Goal: Communication & Community: Participate in discussion

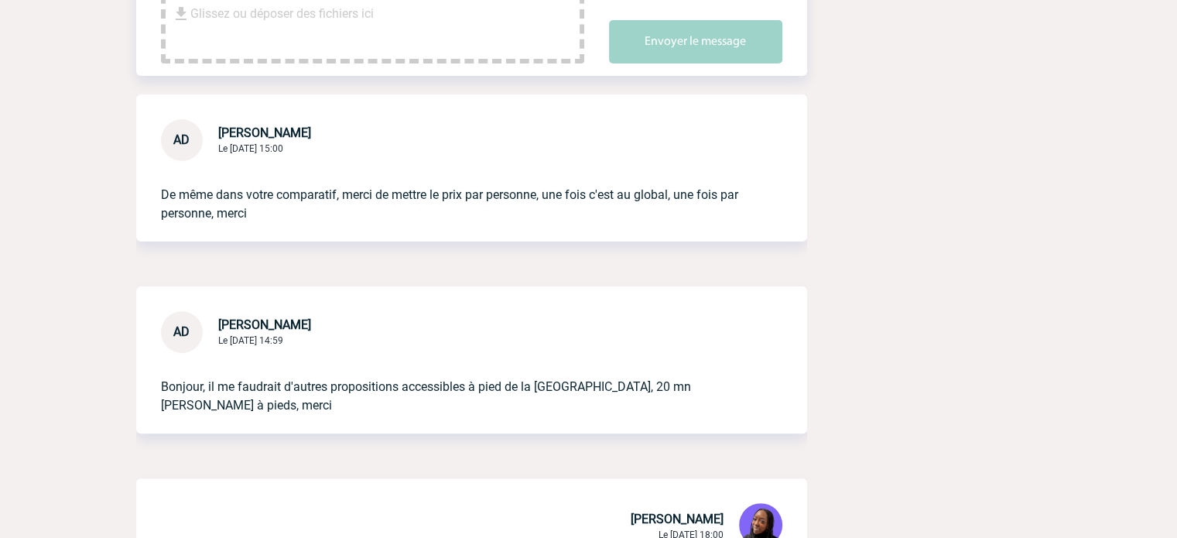
scroll to position [232, 0]
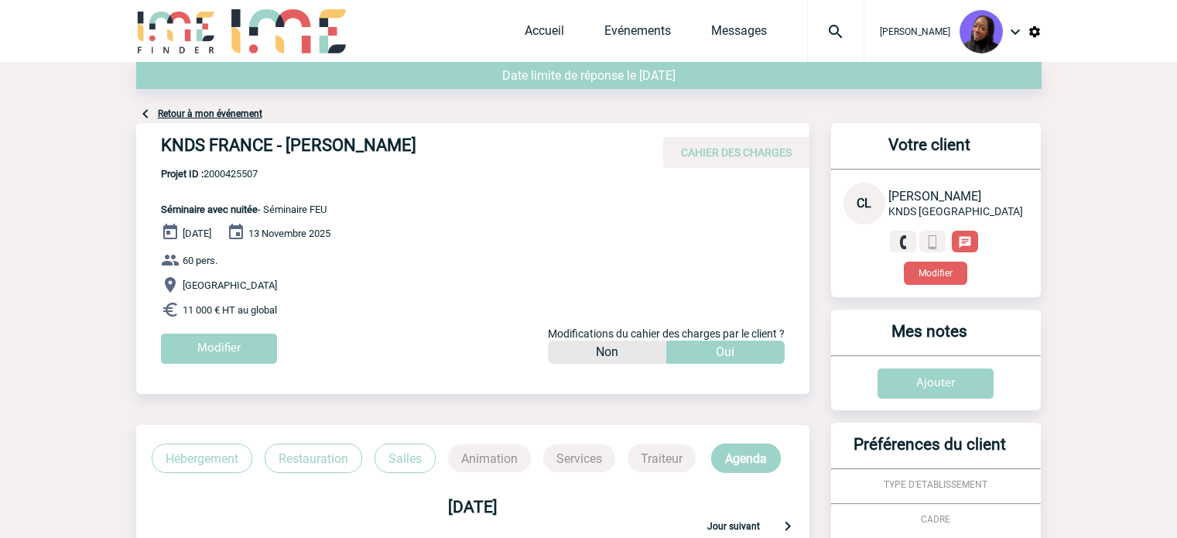
scroll to position [79, 0]
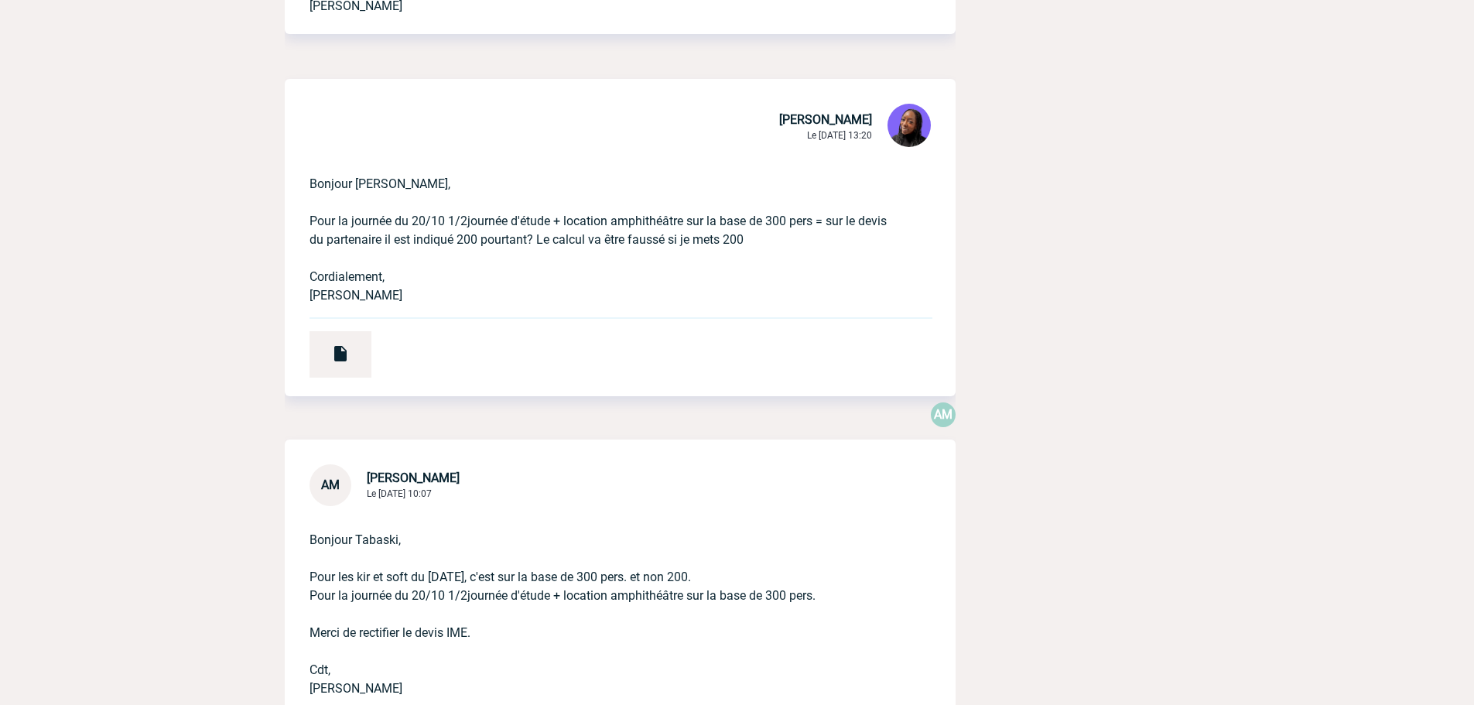
scroll to position [774, 0]
